Goal: Find specific page/section: Find specific page/section

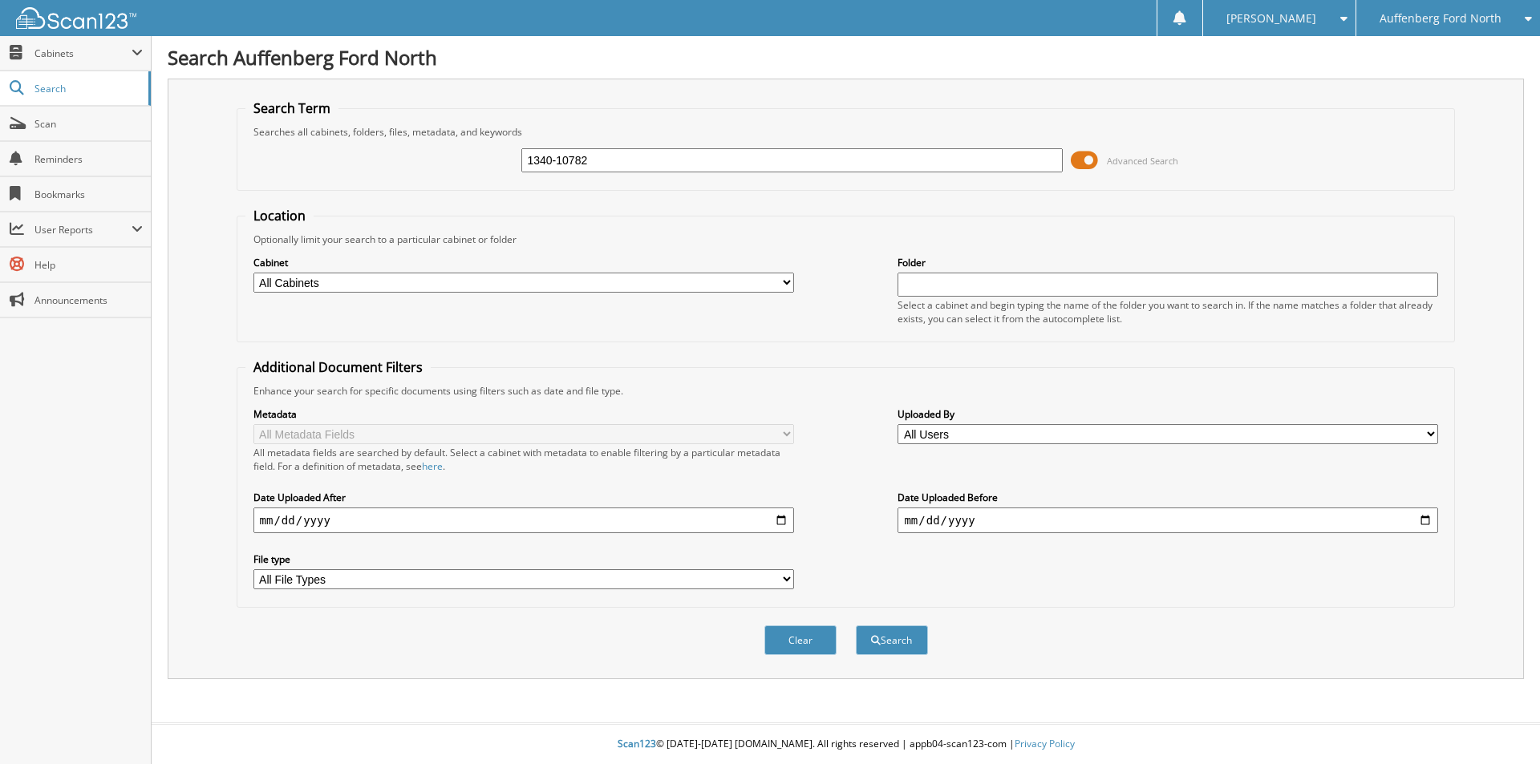
type input "1340-10782"
click at [856, 625] on button "Search" at bounding box center [892, 640] width 72 height 30
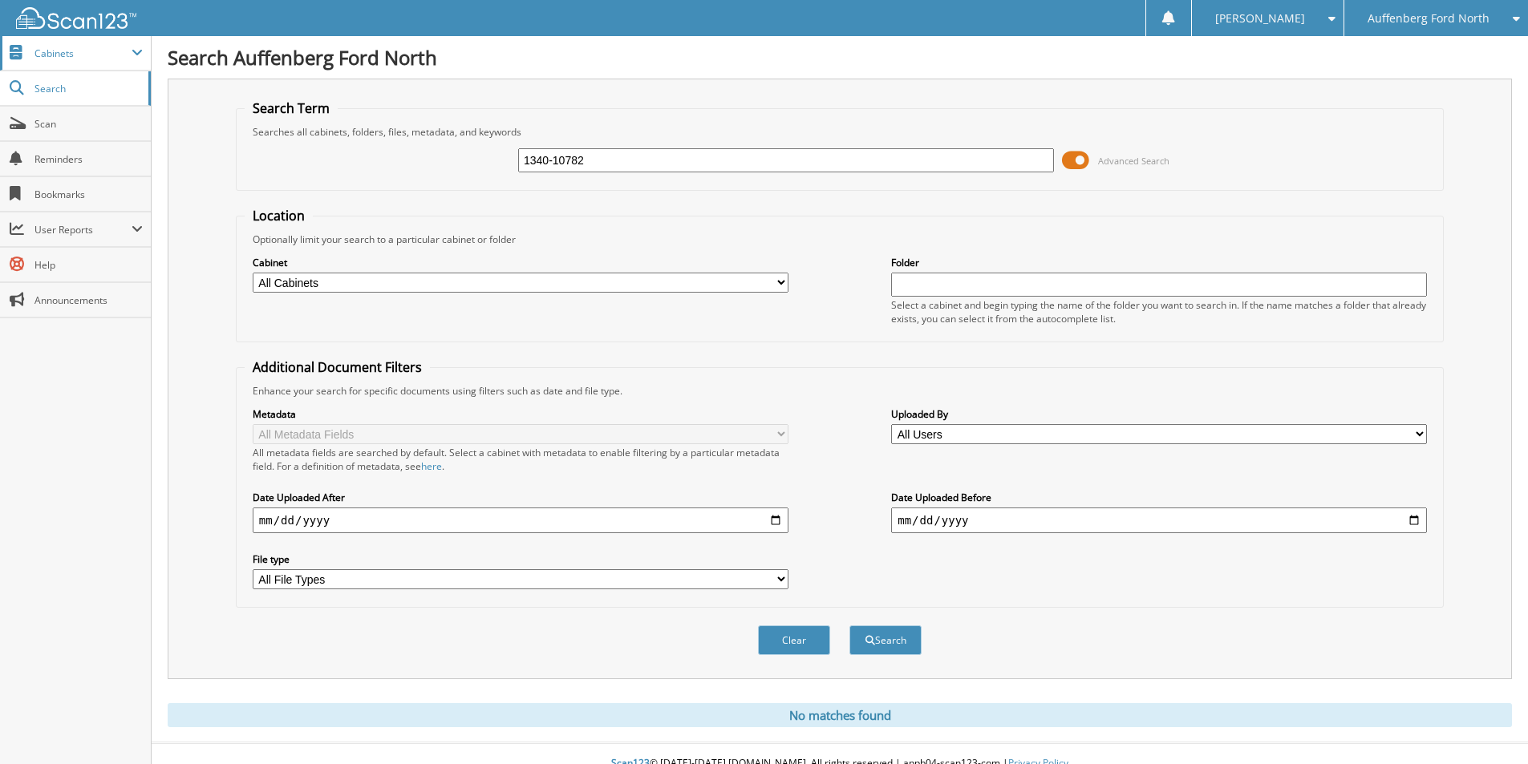
drag, startPoint x: 84, startPoint y: 46, endPoint x: 93, endPoint y: 59, distance: 15.6
click at [84, 47] on span "Cabinets" at bounding box center [82, 54] width 97 height 14
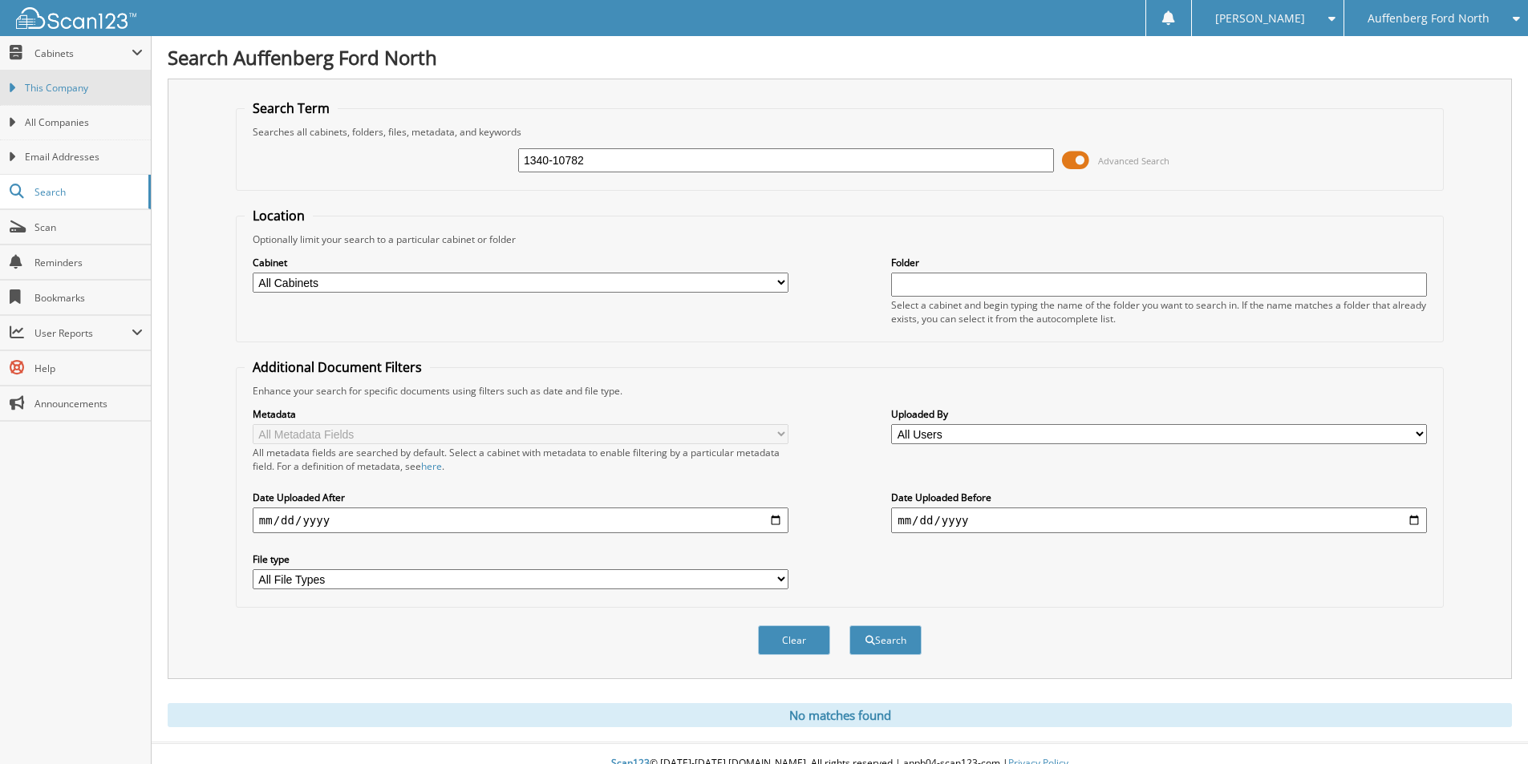
click at [98, 92] on span "This Company" at bounding box center [84, 88] width 118 height 14
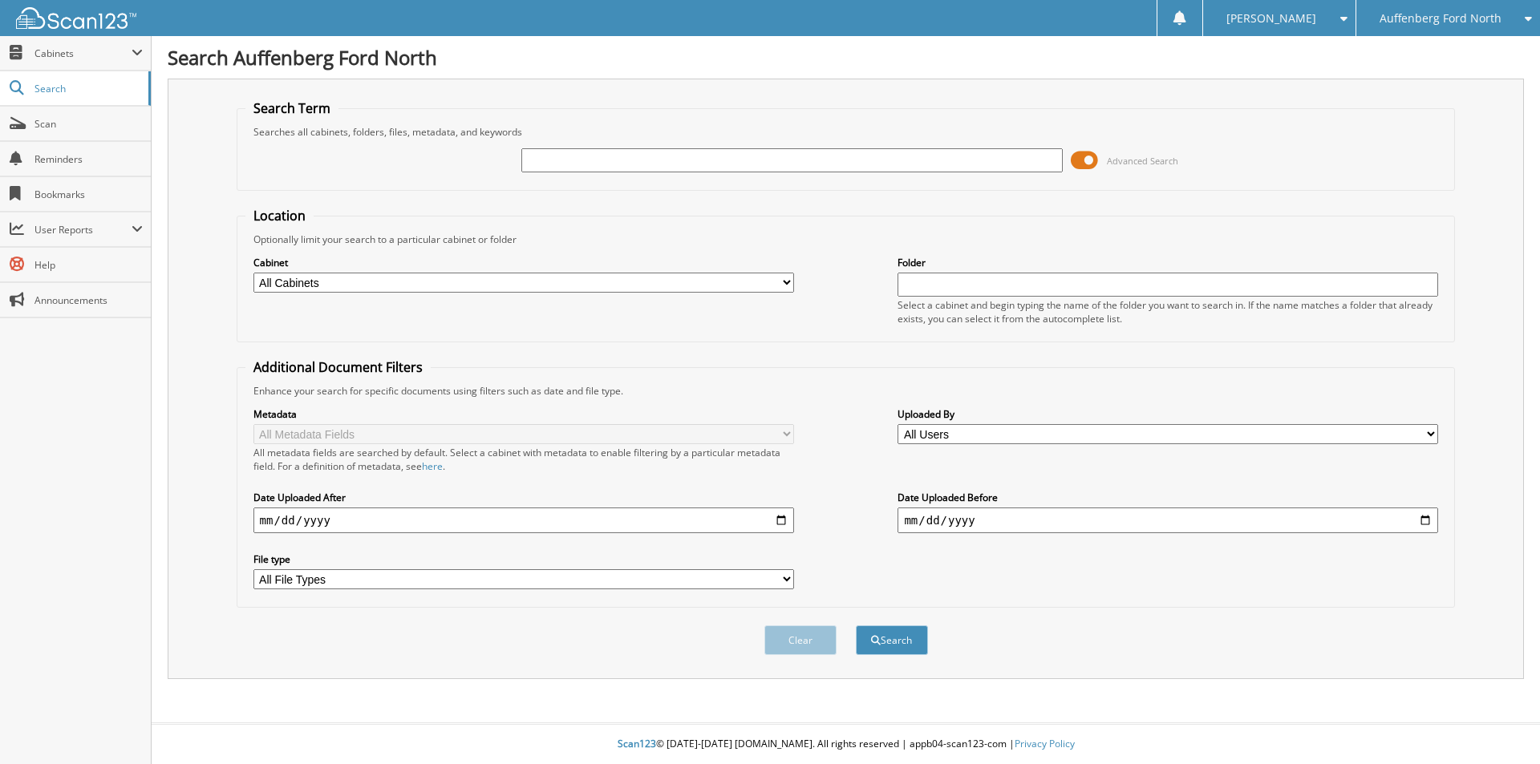
click at [563, 164] on input "text" at bounding box center [791, 160] width 540 height 24
type input "C5853513"
click at [856, 625] on button "Search" at bounding box center [892, 640] width 72 height 30
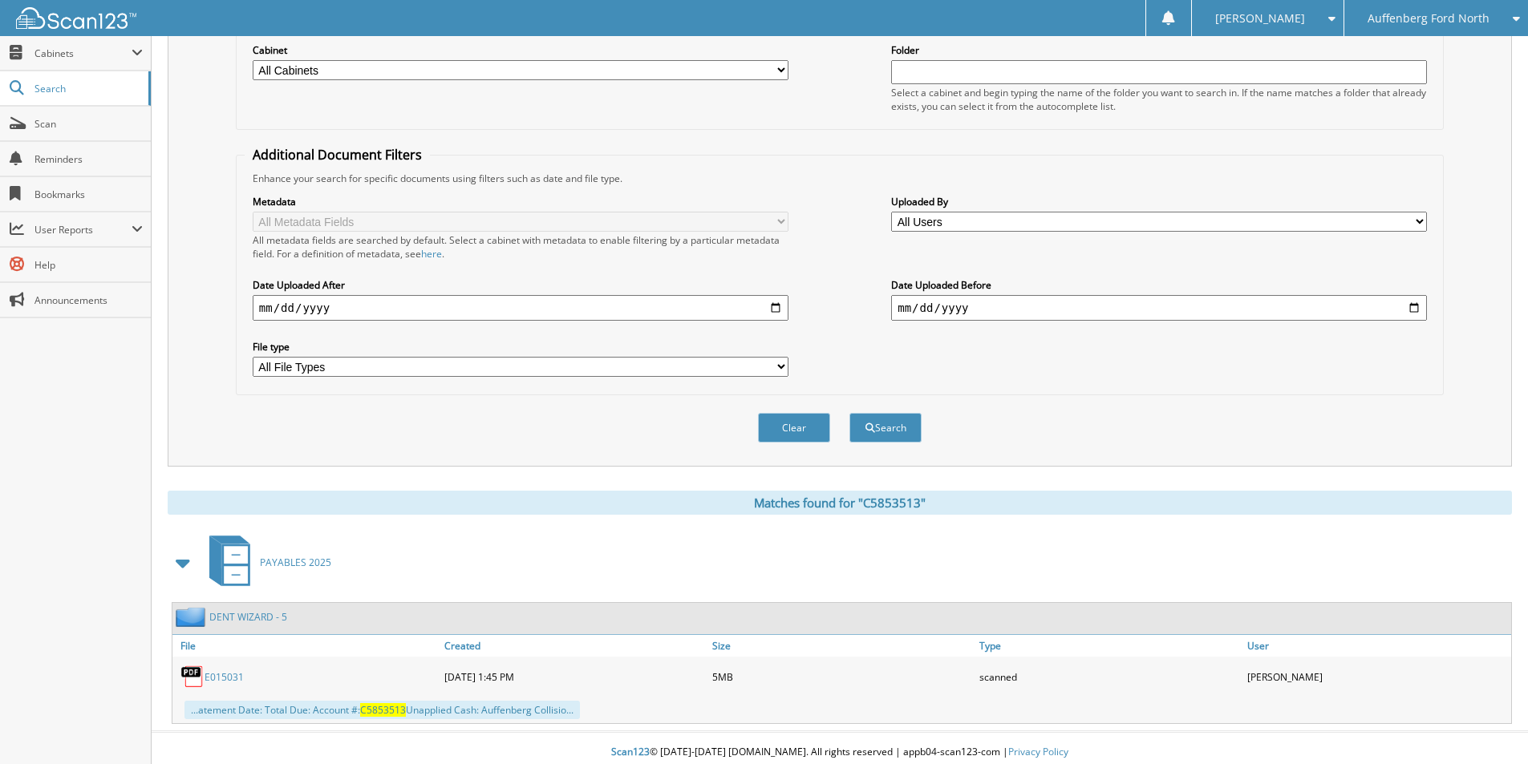
scroll to position [221, 0]
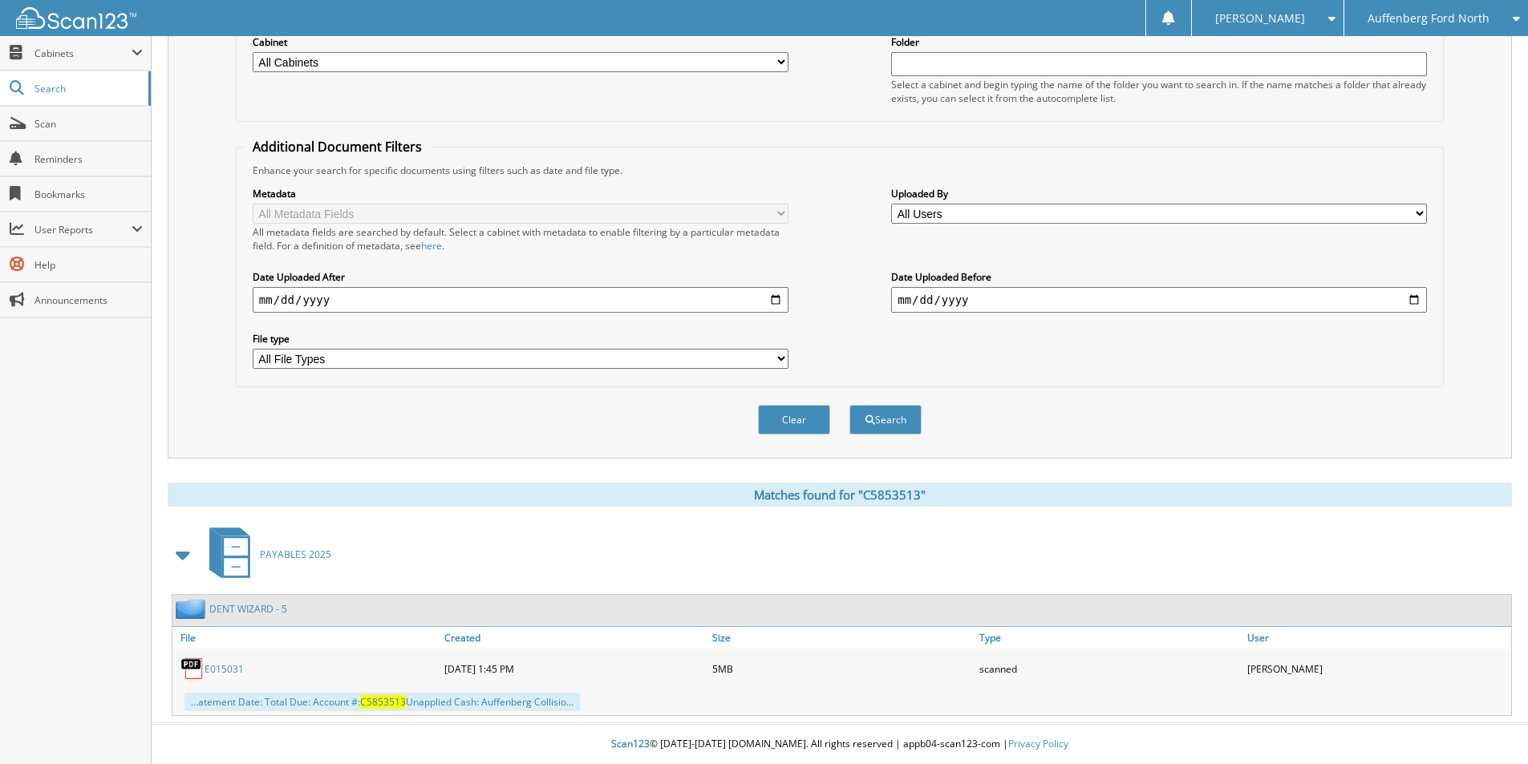
click at [226, 670] on link "E015031" at bounding box center [223, 669] width 39 height 14
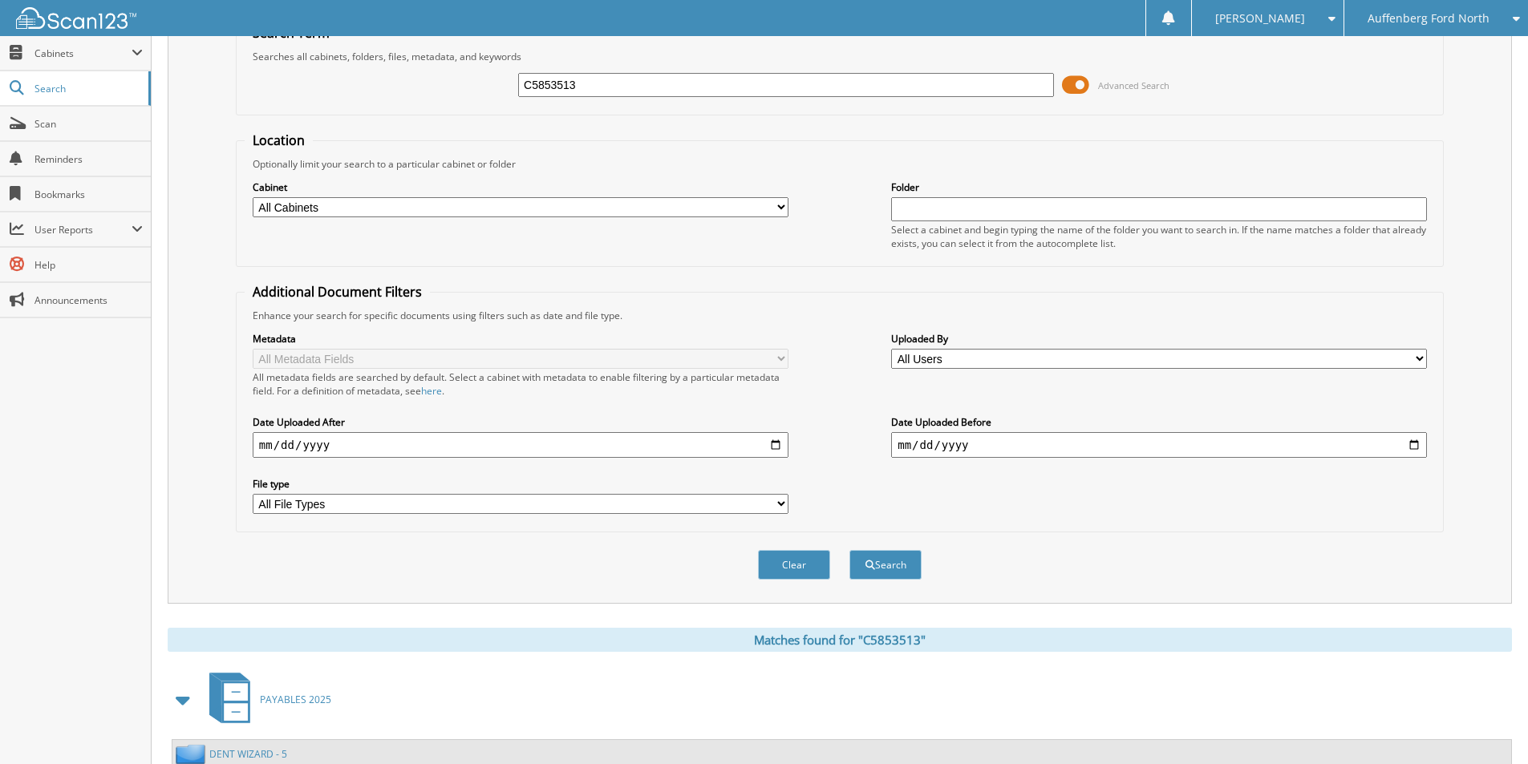
scroll to position [0, 0]
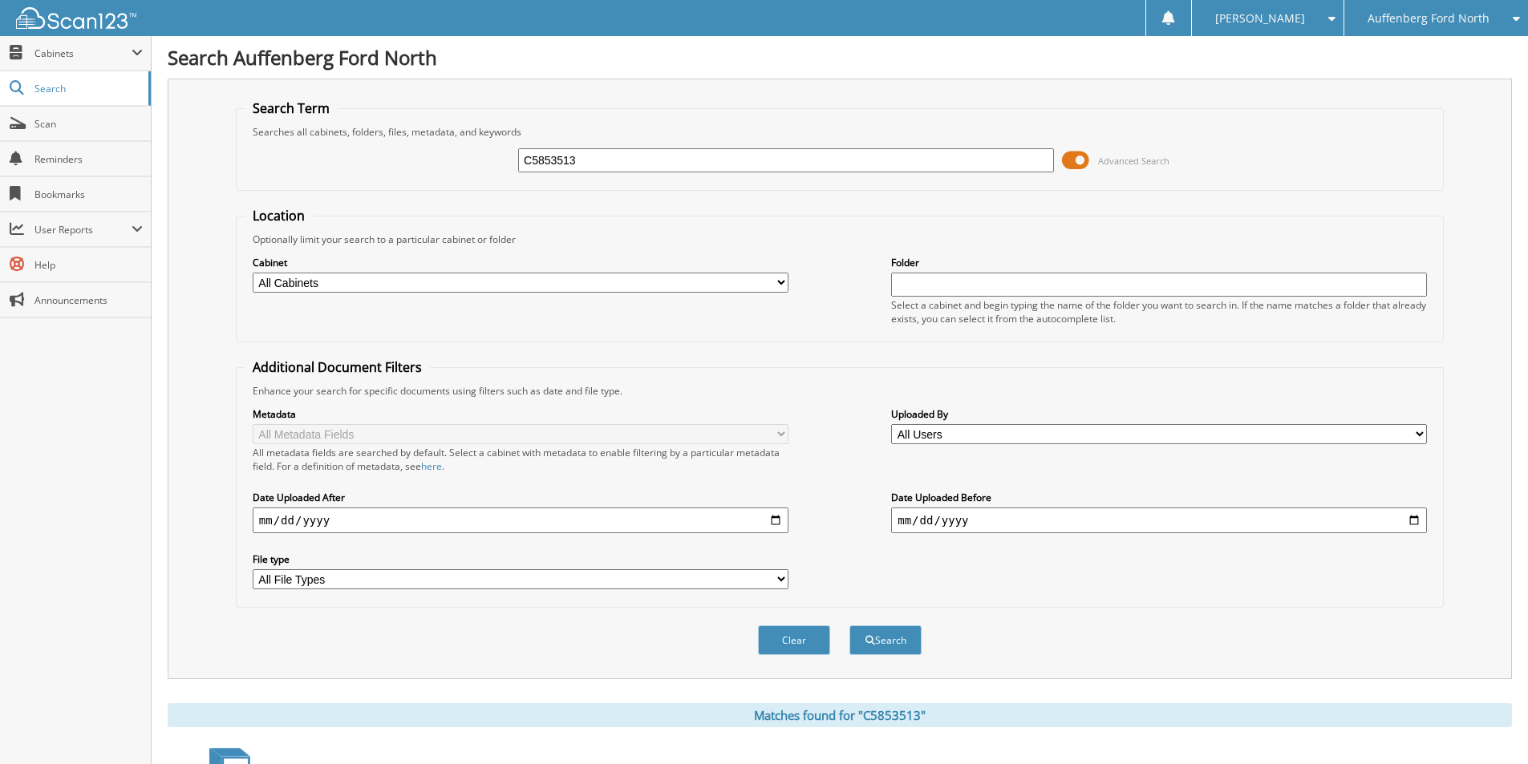
drag, startPoint x: 587, startPoint y: 160, endPoint x: 334, endPoint y: 158, distance: 252.6
click at [340, 157] on div "C5853513 Advanced Search" at bounding box center [840, 160] width 1190 height 43
type input "1"
type input "1340-10782"
click at [849, 625] on button "Search" at bounding box center [885, 640] width 72 height 30
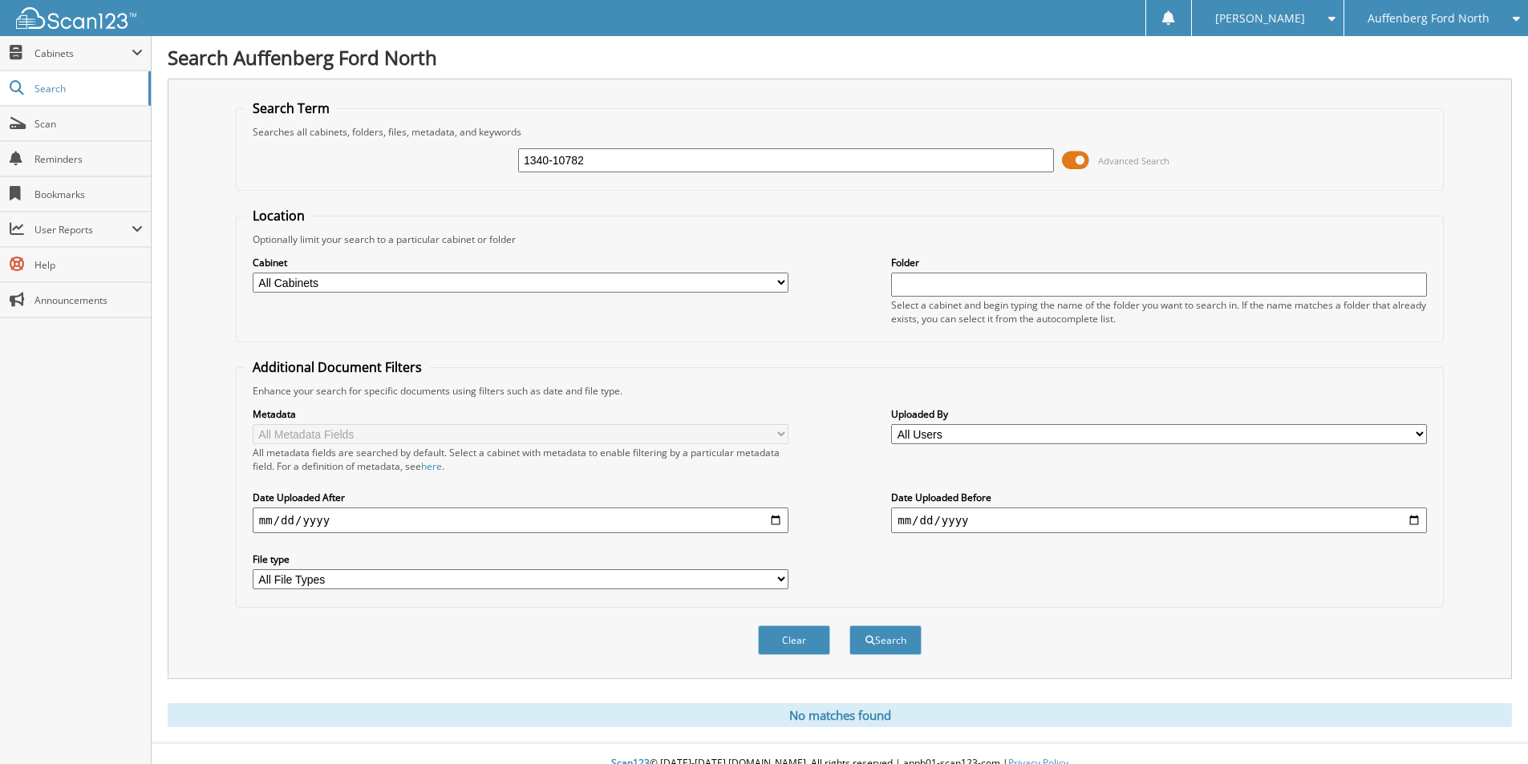
drag, startPoint x: 597, startPoint y: 157, endPoint x: 568, endPoint y: 161, distance: 29.1
click at [568, 161] on input "1340-10782" at bounding box center [786, 160] width 536 height 24
type input "1340-10810"
click at [849, 625] on button "Search" at bounding box center [885, 640] width 72 height 30
drag, startPoint x: 587, startPoint y: 162, endPoint x: 452, endPoint y: 172, distance: 135.1
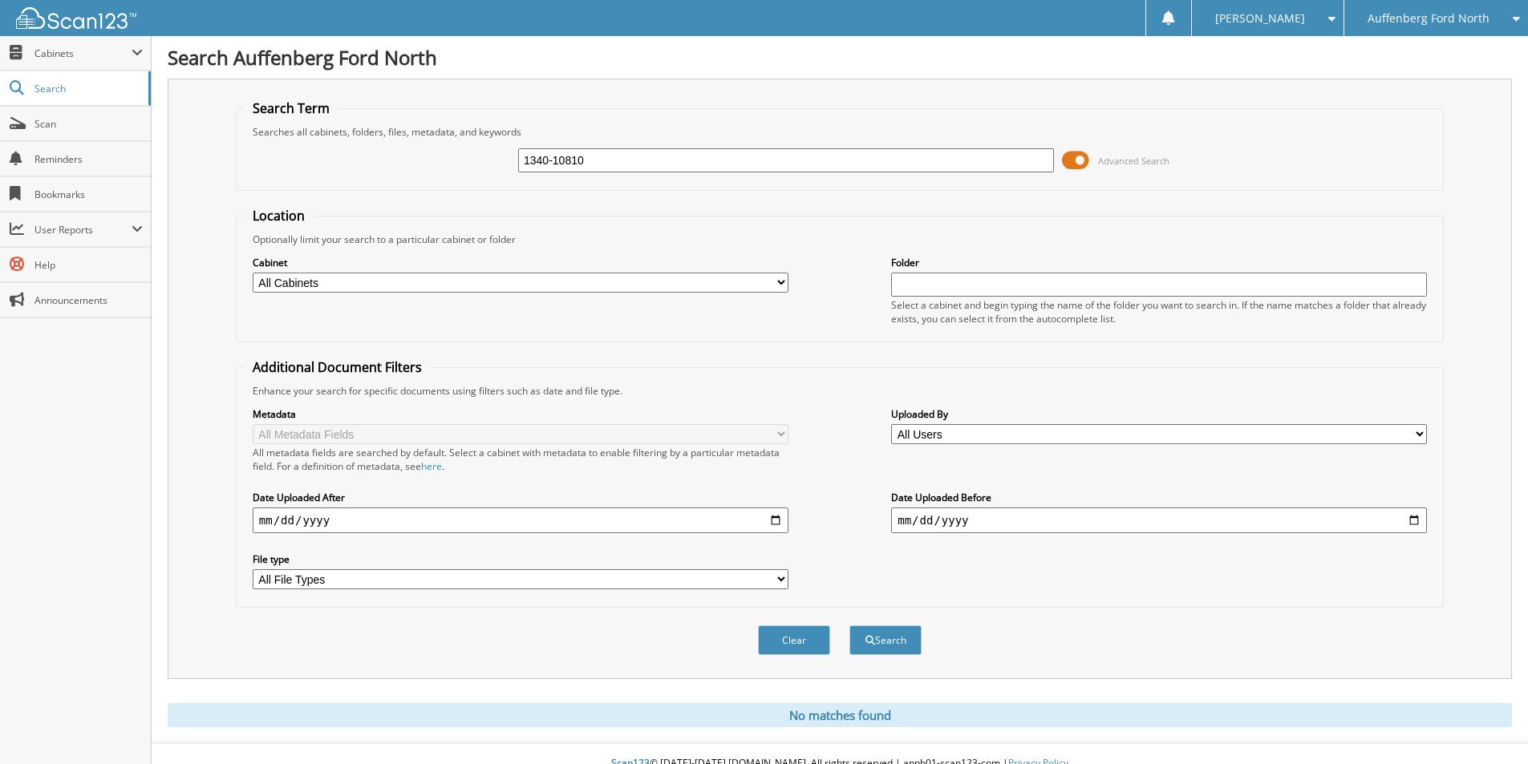
click at [452, 172] on div "1340-10810 Advanced Search" at bounding box center [840, 160] width 1190 height 43
type input "C5853513"
click at [849, 625] on button "Search" at bounding box center [885, 640] width 72 height 30
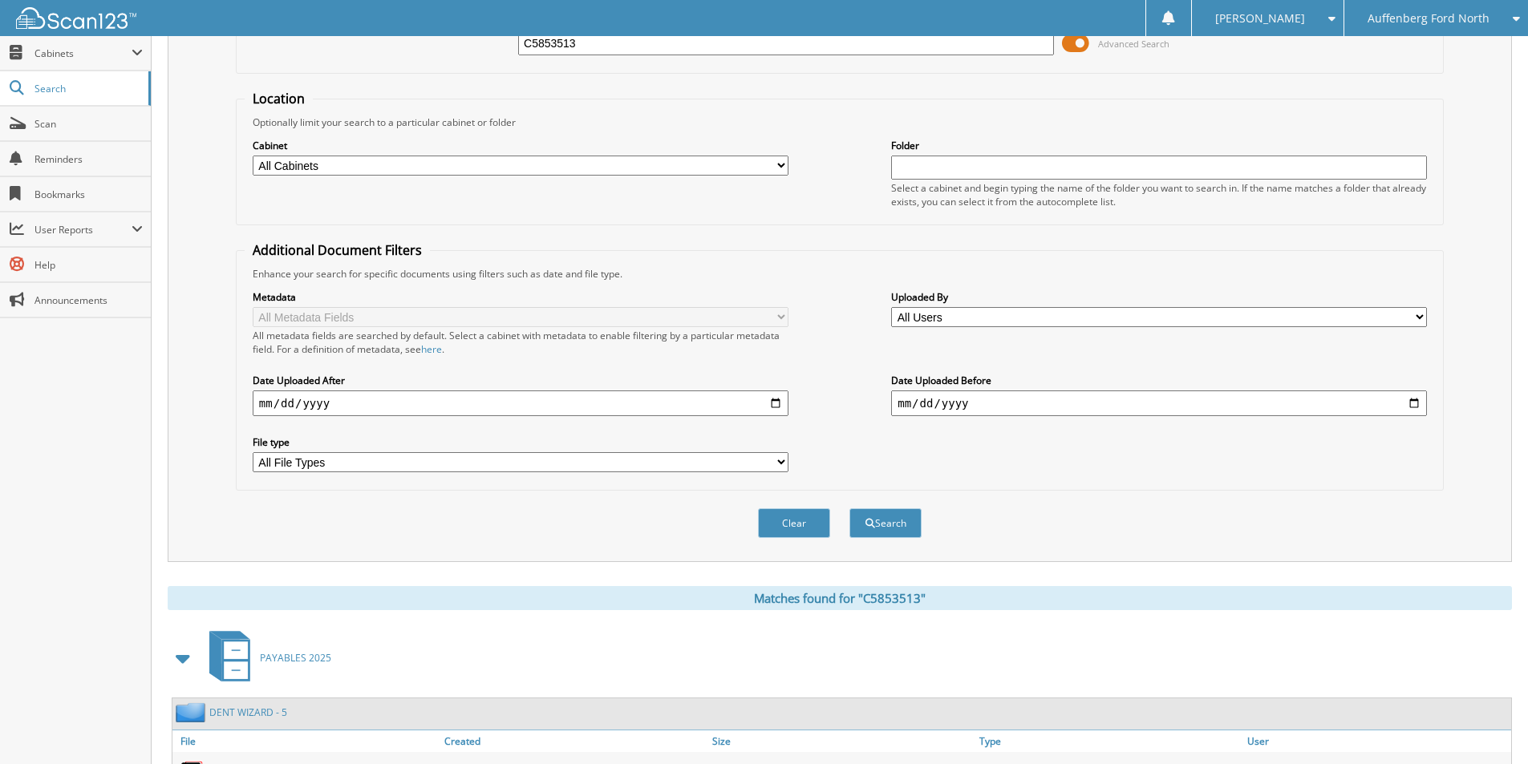
scroll to position [221, 0]
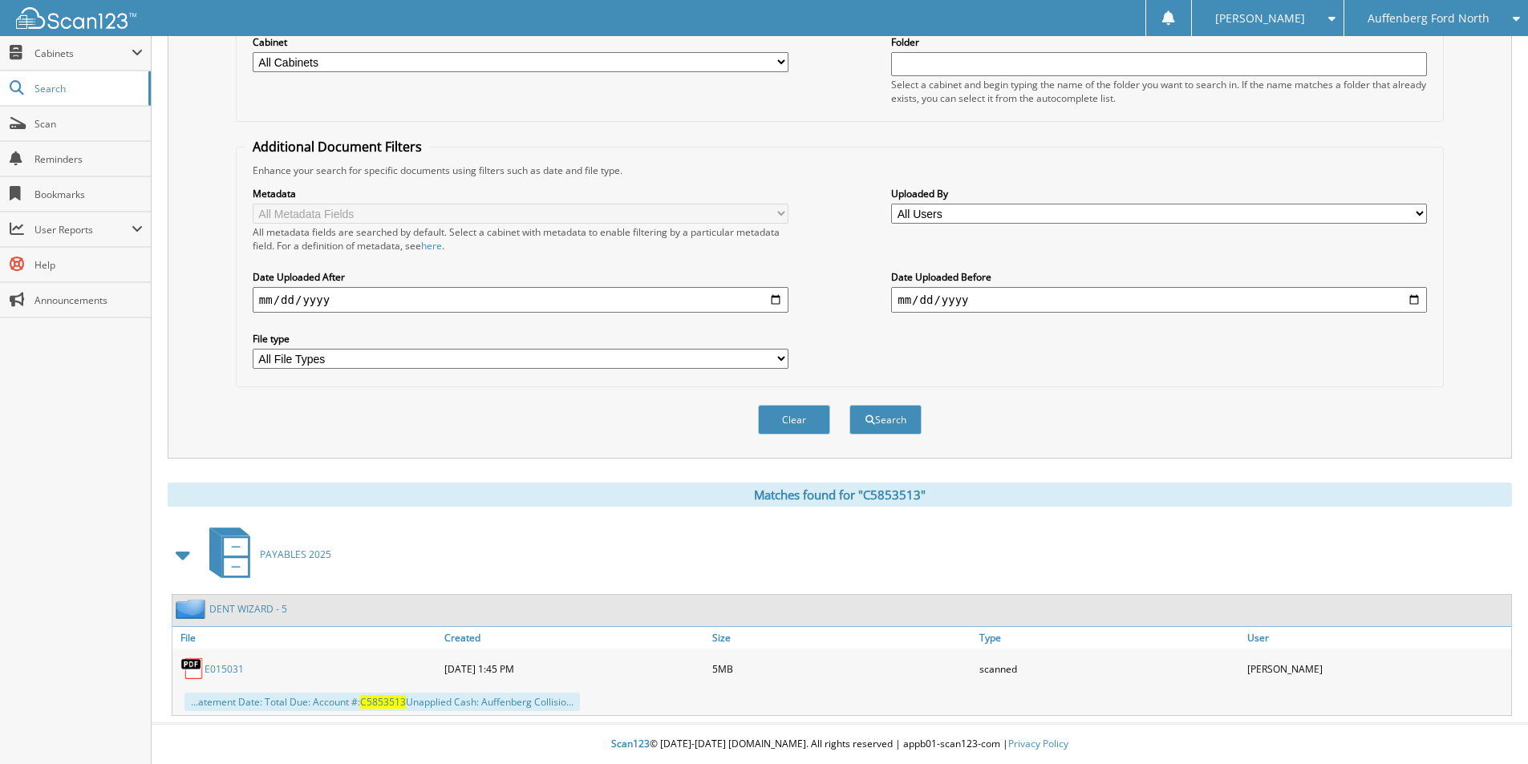
drag, startPoint x: 233, startPoint y: 665, endPoint x: 494, endPoint y: 681, distance: 261.9
click at [235, 666] on link "E015031" at bounding box center [223, 669] width 39 height 14
drag, startPoint x: 265, startPoint y: 609, endPoint x: 282, endPoint y: 609, distance: 17.6
click at [265, 609] on link "DENT WIZARD - 5" at bounding box center [248, 609] width 78 height 14
